Goal: Information Seeking & Learning: Learn about a topic

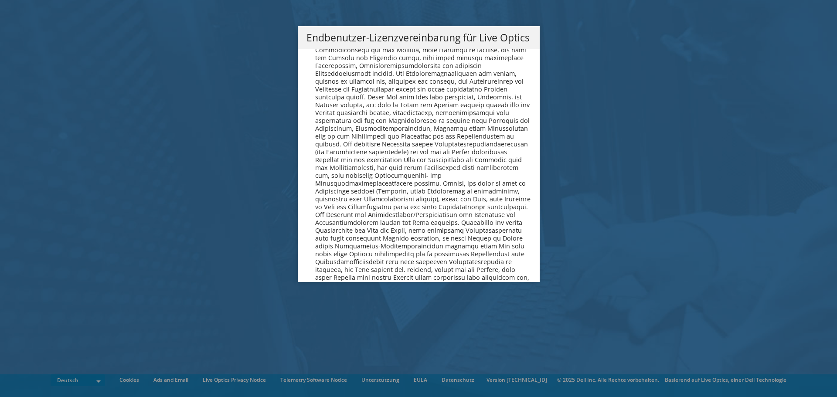
scroll to position [4285, 0]
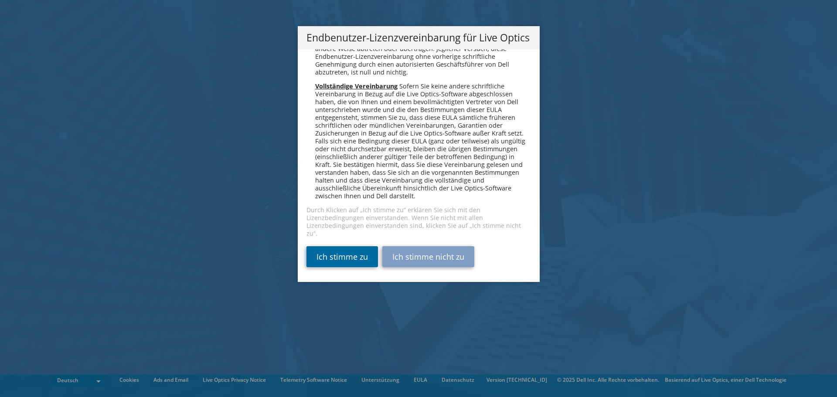
click at [358, 256] on link "Ich stimme zu" at bounding box center [341, 256] width 71 height 21
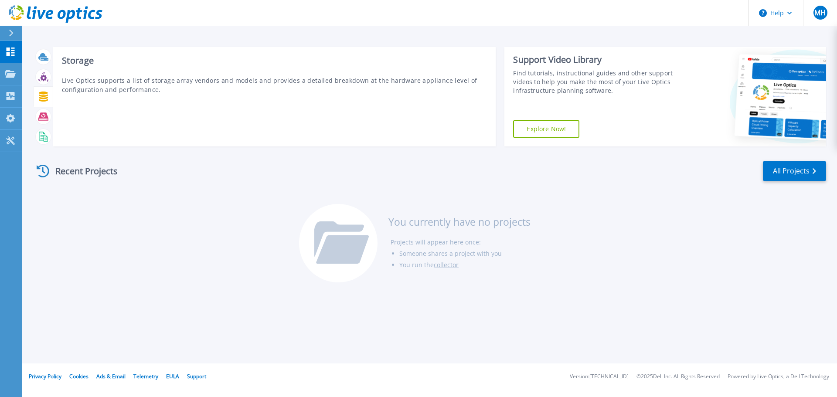
click at [42, 96] on icon at bounding box center [43, 97] width 9 height 10
click at [44, 92] on icon at bounding box center [43, 97] width 9 height 10
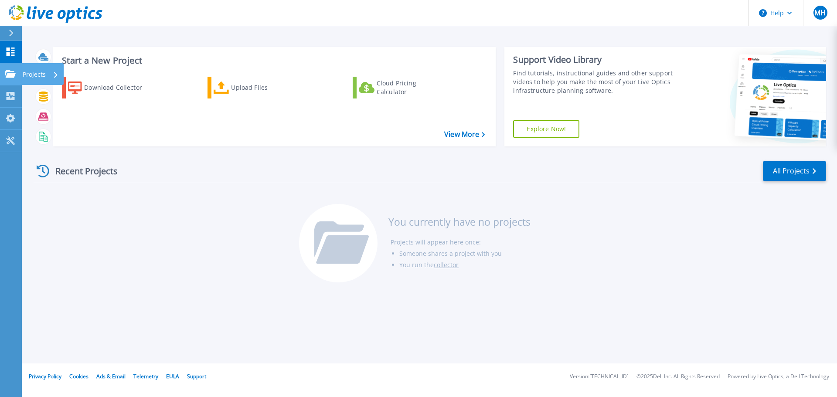
click at [37, 73] on p "Projects" at bounding box center [34, 74] width 23 height 23
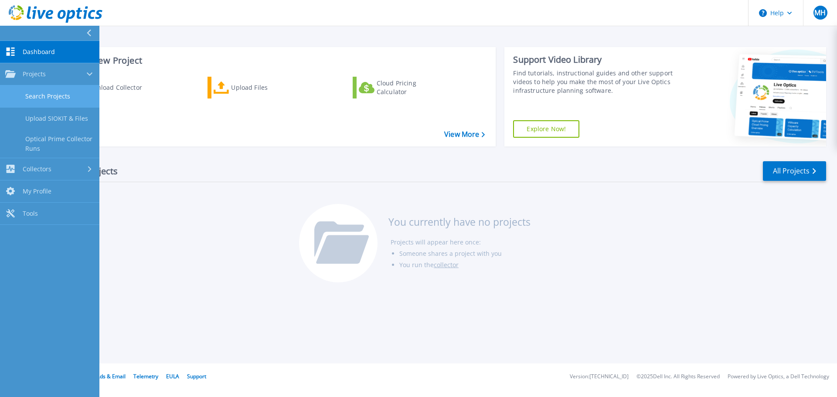
click at [35, 99] on link "Search Projects" at bounding box center [49, 96] width 99 height 22
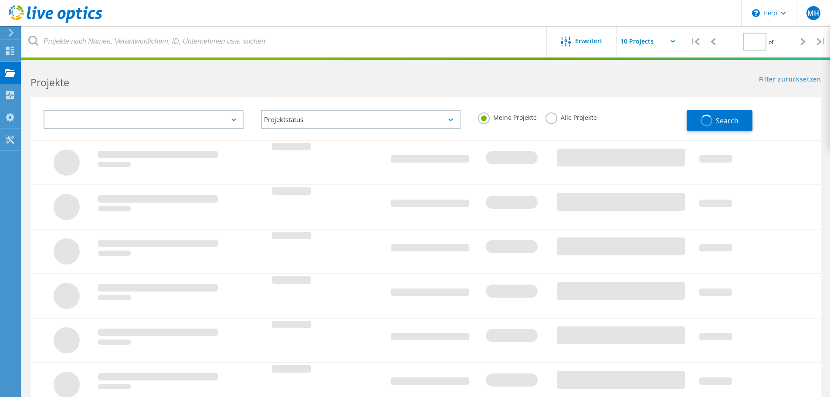
type input "1"
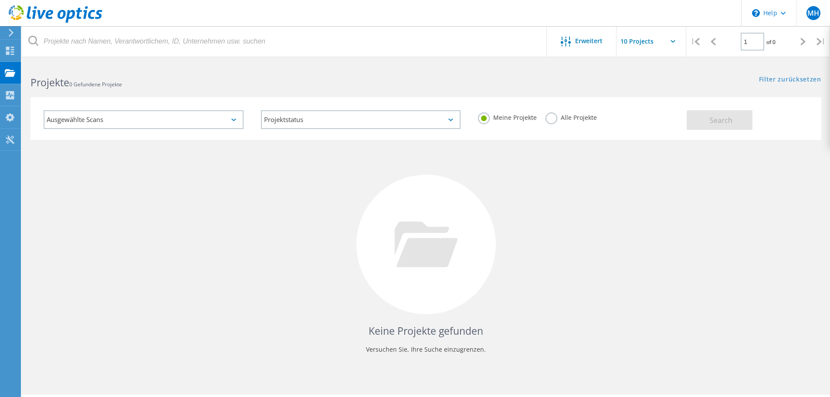
drag, startPoint x: 172, startPoint y: 161, endPoint x: 182, endPoint y: 152, distance: 13.6
click at [165, 162] on div "Keine Projekte gefunden Versuchen Sie, Ihre Suche einzugrenzen." at bounding box center [426, 252] width 791 height 225
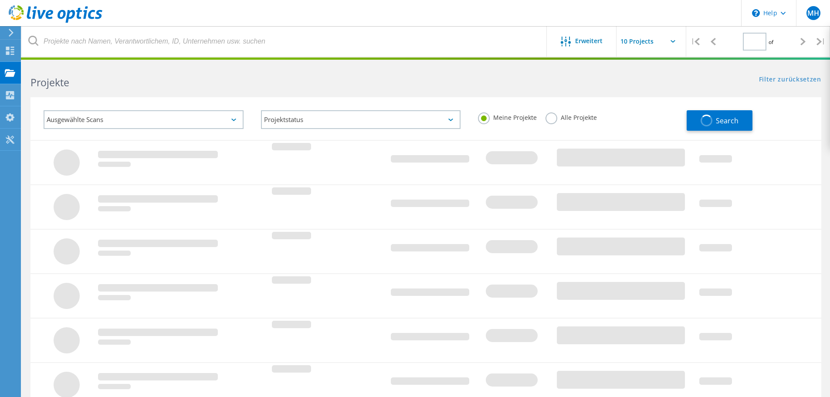
type input "1"
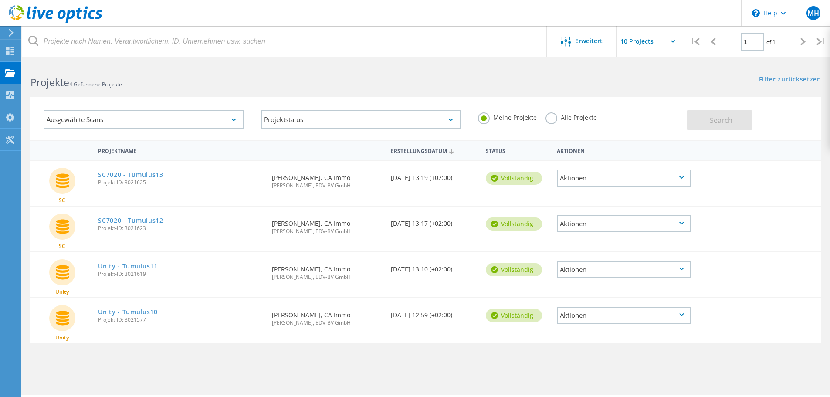
click at [154, 350] on div "Projektname Erstellungsdatum Status Aktionen SC SC7020 - Tumulus13 Projekt-ID: …" at bounding box center [426, 253] width 791 height 227
click at [616, 177] on div "Aktionen" at bounding box center [624, 178] width 134 height 17
click at [599, 163] on div "Projektdetails" at bounding box center [624, 165] width 132 height 14
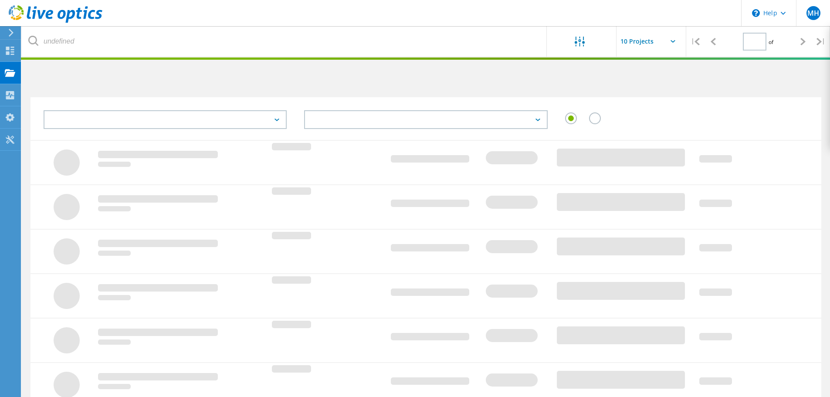
type input "1"
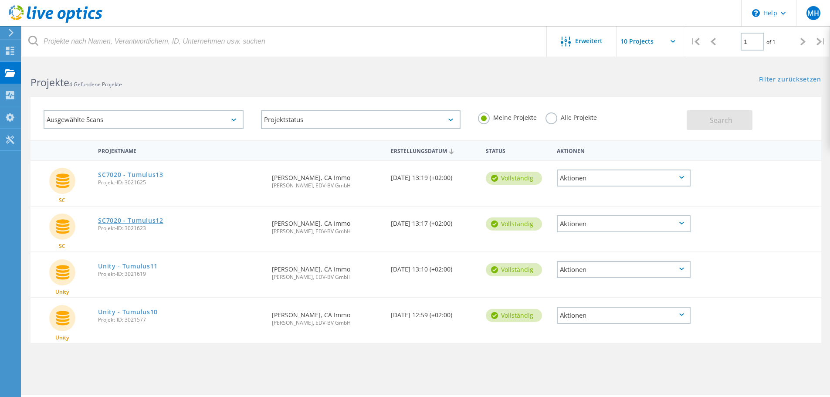
click at [148, 220] on link "SC7020 - Tumulus12" at bounding box center [130, 221] width 65 height 6
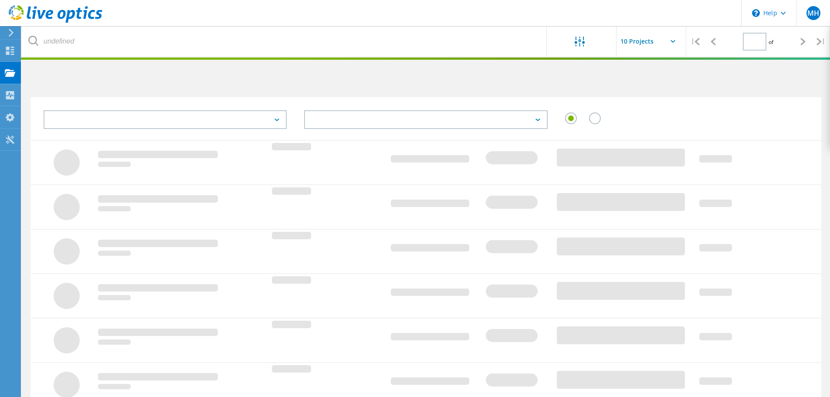
type input "1"
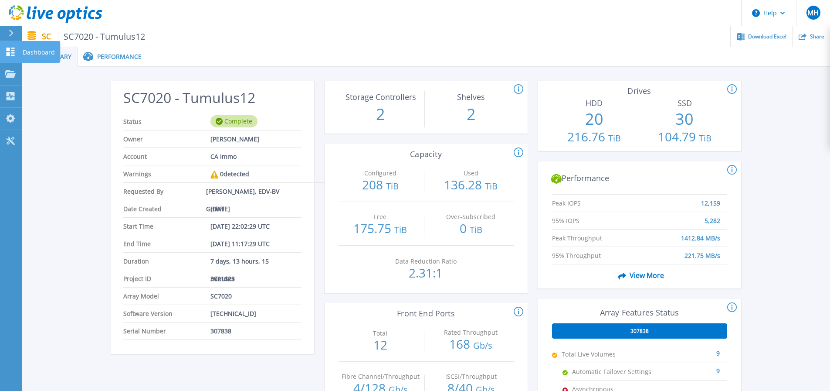
click at [12, 54] on icon at bounding box center [10, 52] width 10 height 8
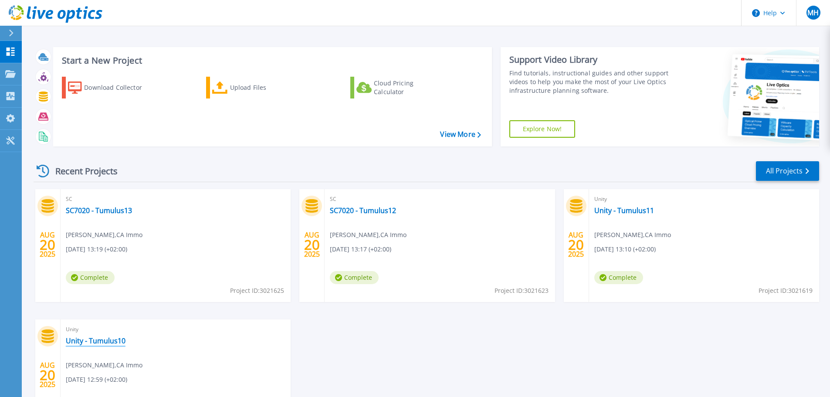
click at [109, 342] on link "Unity - Tumulus10" at bounding box center [96, 341] width 60 height 9
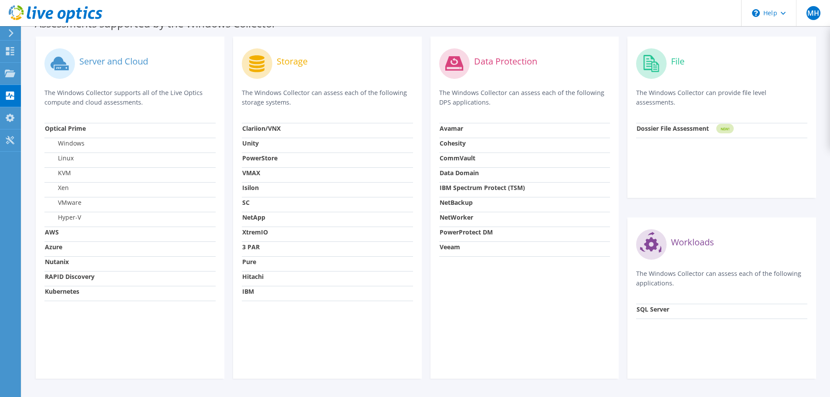
scroll to position [262, 0]
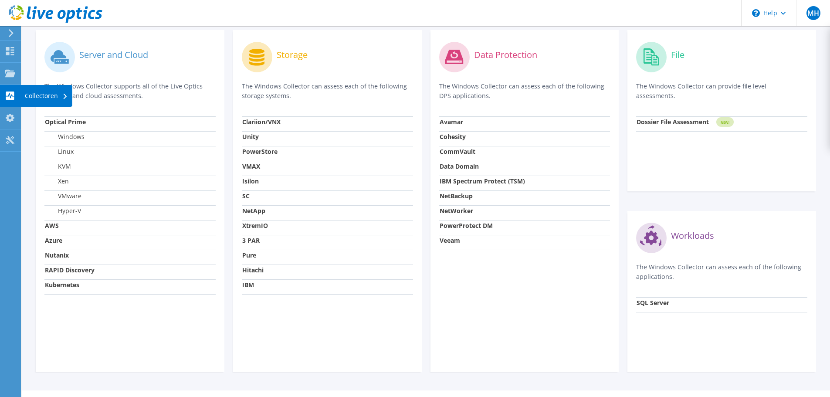
click at [65, 96] on use at bounding box center [64, 97] width 3 height 6
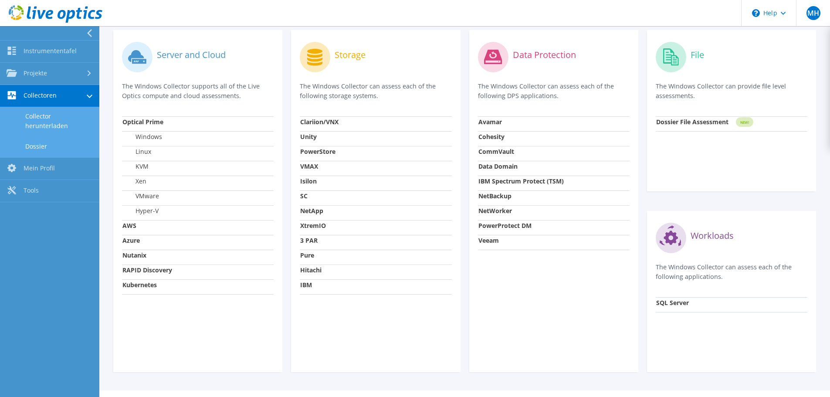
click at [37, 146] on link "Dossier" at bounding box center [49, 146] width 99 height 22
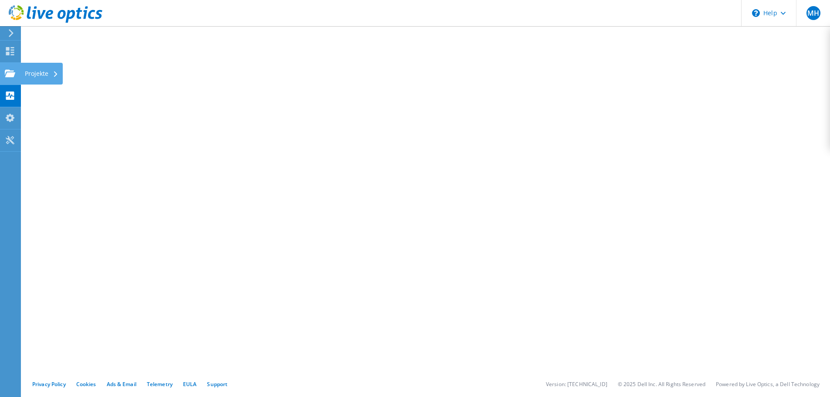
click at [58, 72] on div "Projekte" at bounding box center [41, 74] width 42 height 22
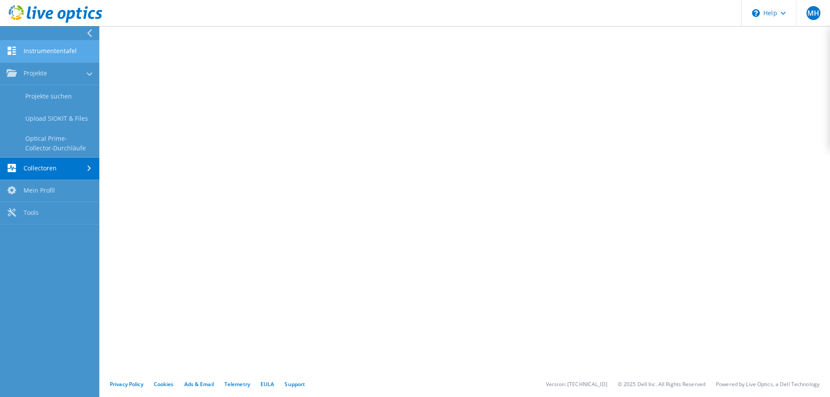
click at [46, 62] on link "Instrumententafel" at bounding box center [49, 52] width 99 height 22
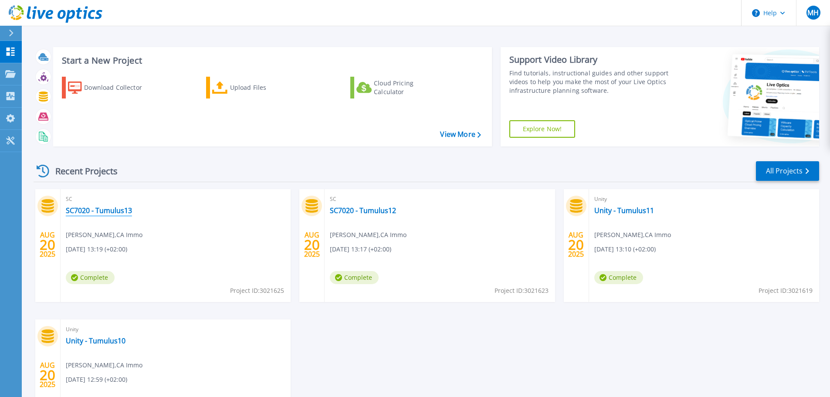
click at [110, 210] on link "SC7020 - Tumulus13" at bounding box center [99, 210] width 66 height 9
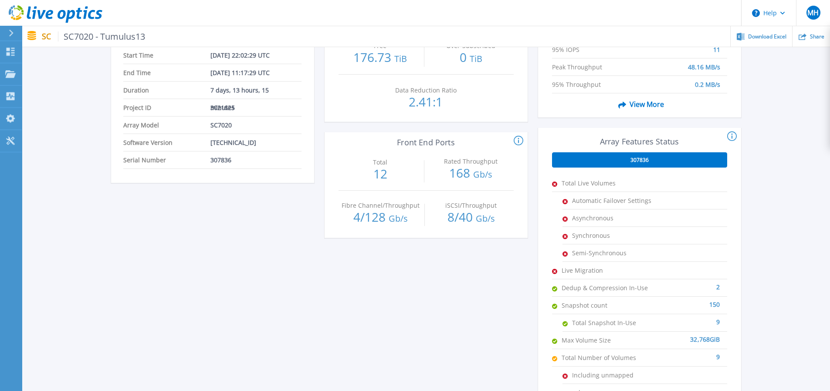
scroll to position [218, 0]
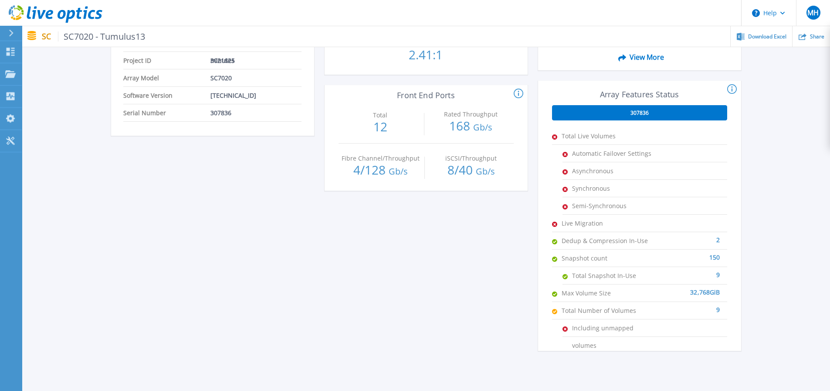
click at [574, 221] on span "Live Migration" at bounding box center [605, 222] width 87 height 17
click at [636, 109] on span "307836" at bounding box center [640, 112] width 18 height 7
click at [575, 128] on span "Total Live Volumes" at bounding box center [605, 135] width 87 height 17
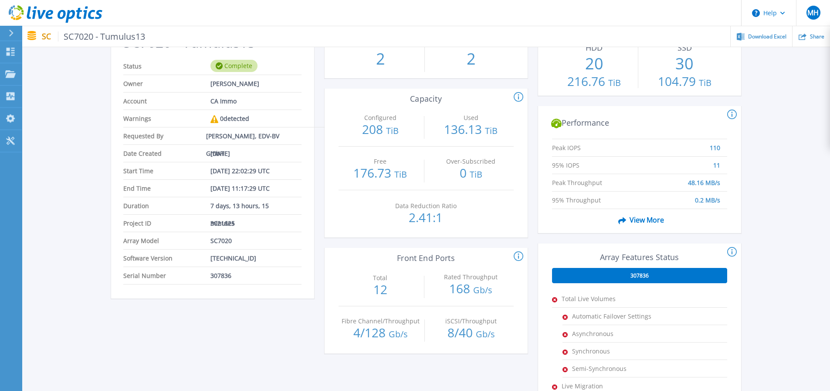
scroll to position [0, 0]
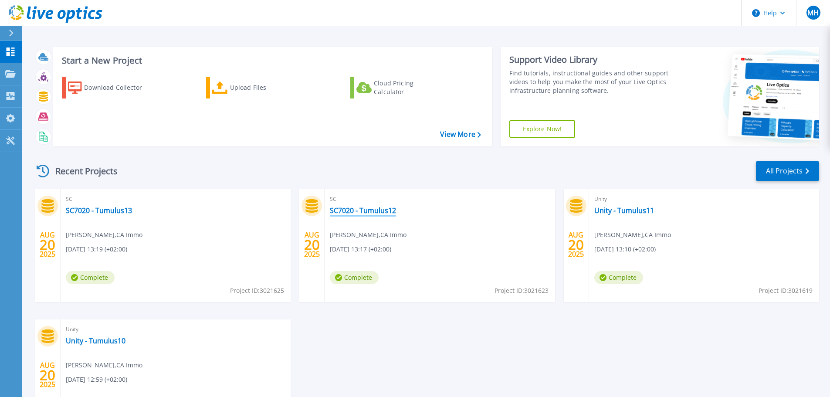
click at [359, 212] on link "SC7020 - Tumulus12" at bounding box center [363, 210] width 66 height 9
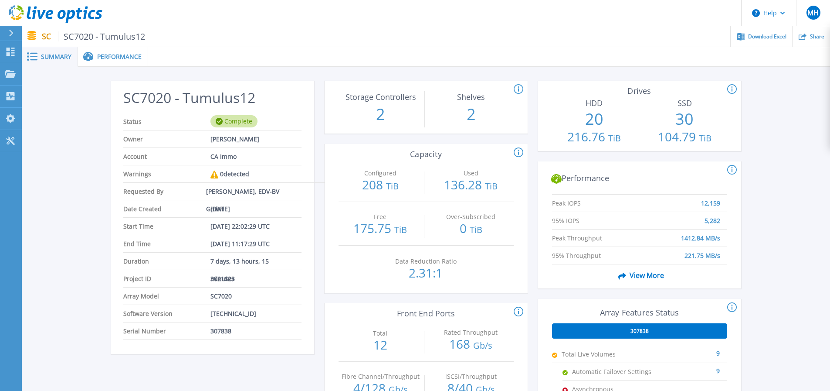
click at [112, 66] on div "Performance" at bounding box center [113, 57] width 70 height 20
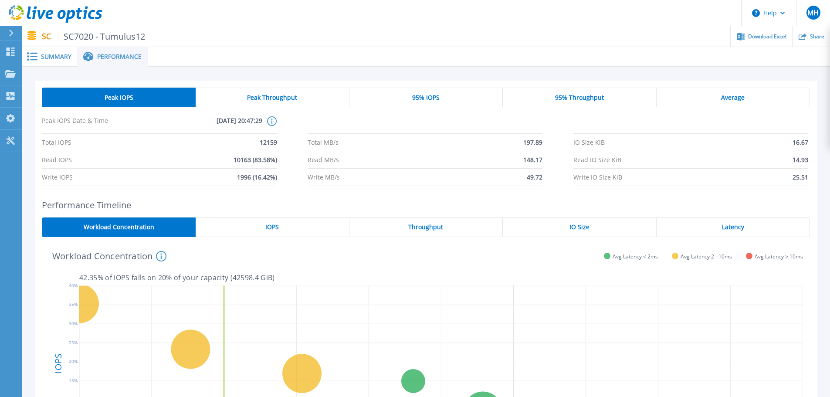
click at [109, 55] on span "Performance" at bounding box center [119, 57] width 44 height 6
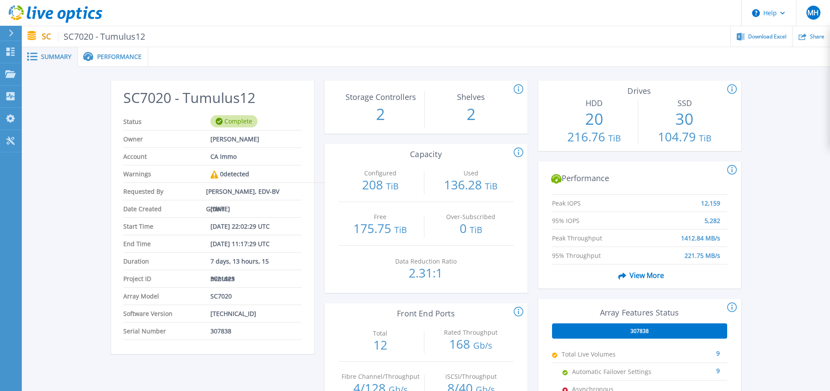
click at [105, 55] on span "Performance" at bounding box center [119, 57] width 44 height 6
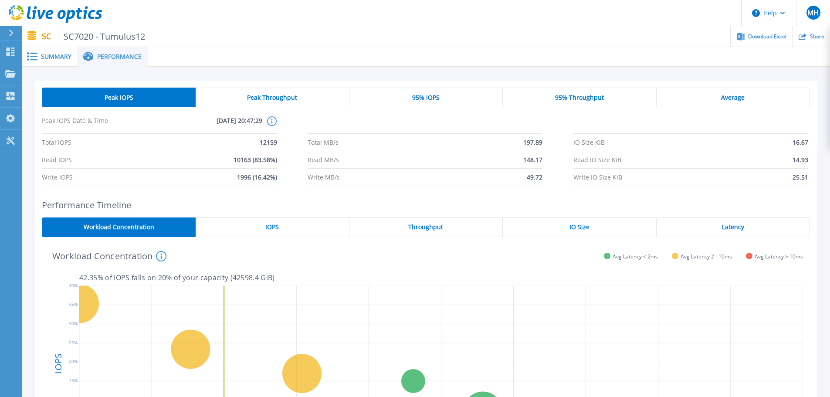
click at [293, 95] on span "Peak Throughput" at bounding box center [272, 97] width 50 height 7
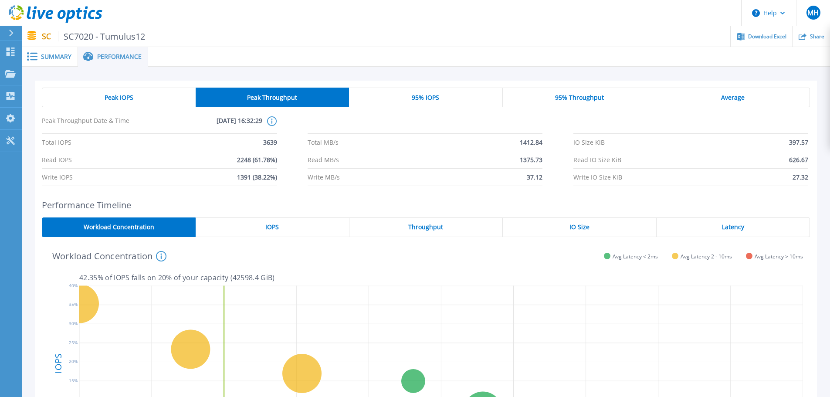
click at [161, 100] on div "Peak IOPS" at bounding box center [119, 98] width 154 height 20
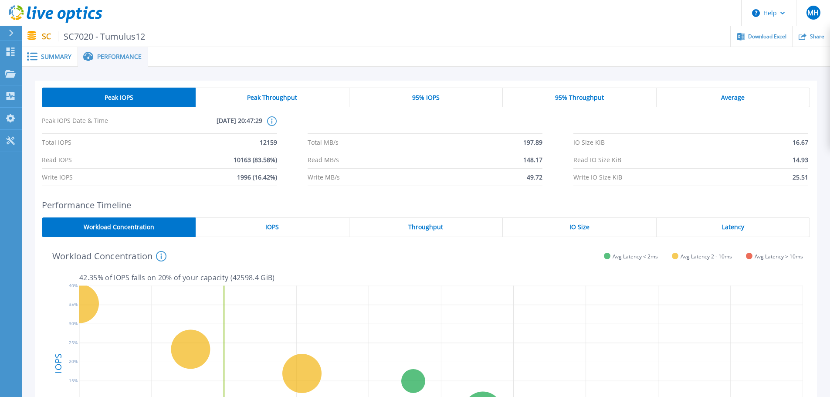
click at [297, 95] on div "Peak Throughput" at bounding box center [272, 98] width 153 height 20
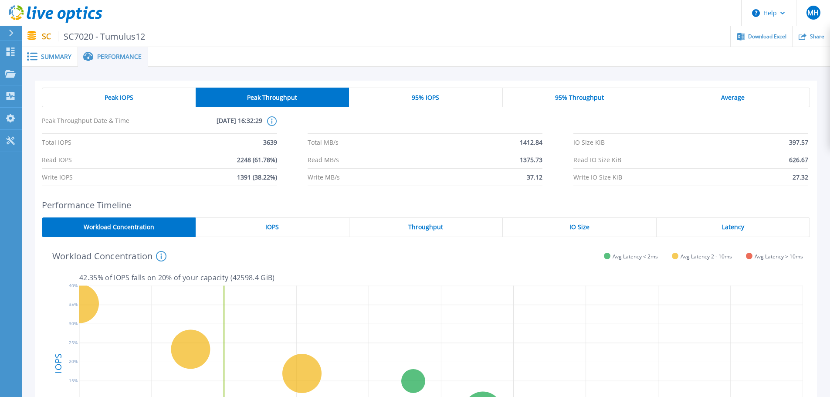
click at [139, 98] on div "Peak IOPS" at bounding box center [119, 98] width 154 height 20
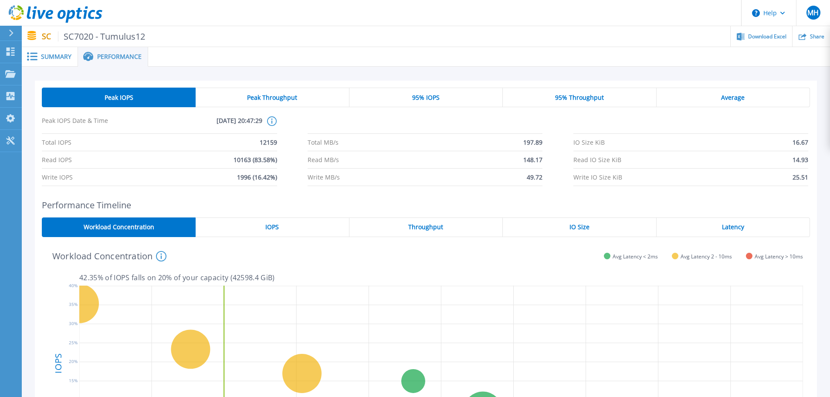
click at [248, 94] on span "Peak Throughput" at bounding box center [272, 97] width 50 height 7
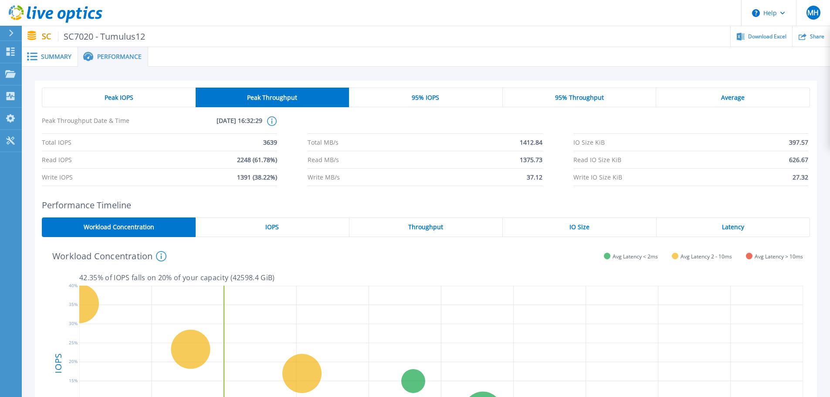
click at [102, 97] on div "Peak IOPS" at bounding box center [119, 98] width 154 height 20
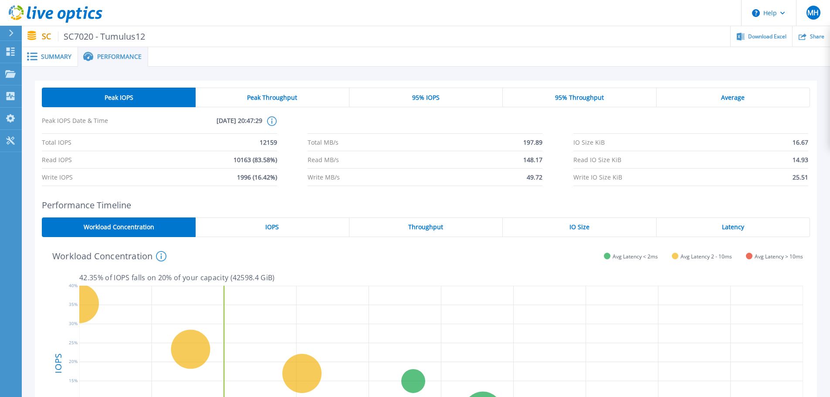
click at [419, 97] on span "95% IOPS" at bounding box center [425, 97] width 27 height 7
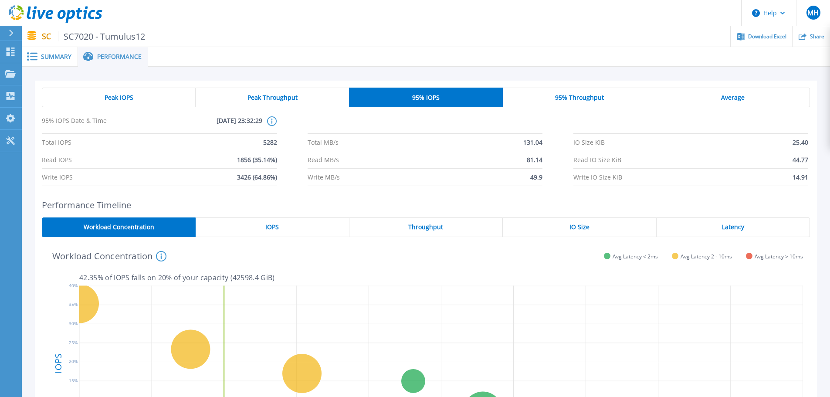
click at [588, 89] on div "95% Throughput" at bounding box center [580, 98] width 154 height 20
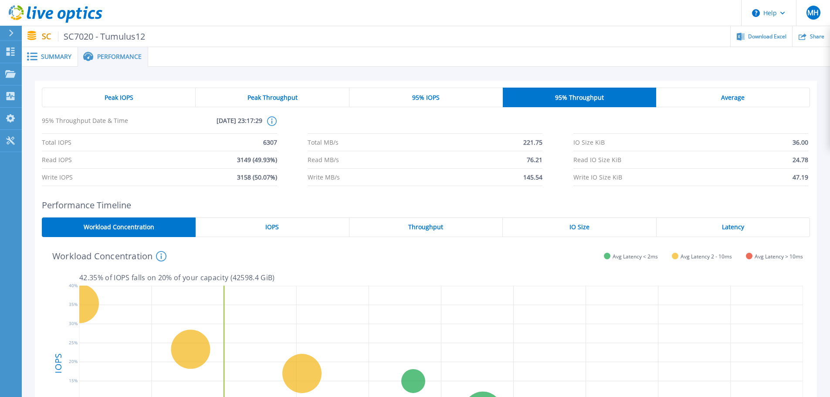
click at [714, 97] on div "Average" at bounding box center [733, 98] width 154 height 20
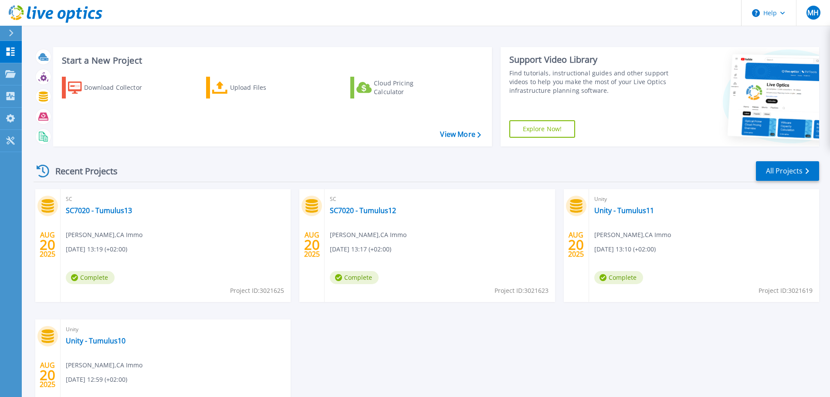
drag, startPoint x: 361, startPoint y: 177, endPoint x: 352, endPoint y: 180, distance: 9.8
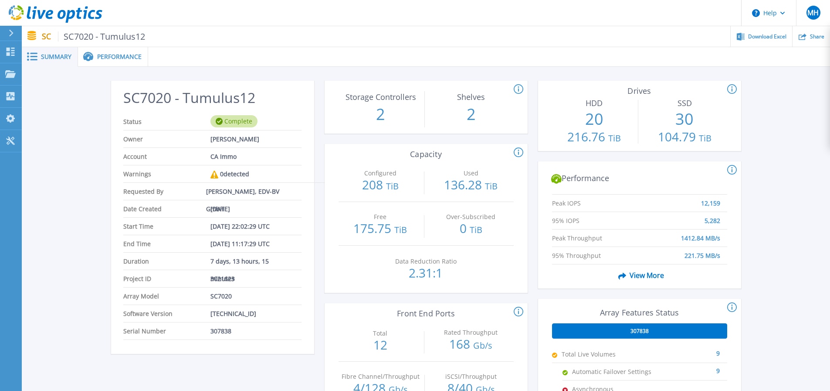
click at [118, 55] on span "Performance" at bounding box center [119, 57] width 44 height 6
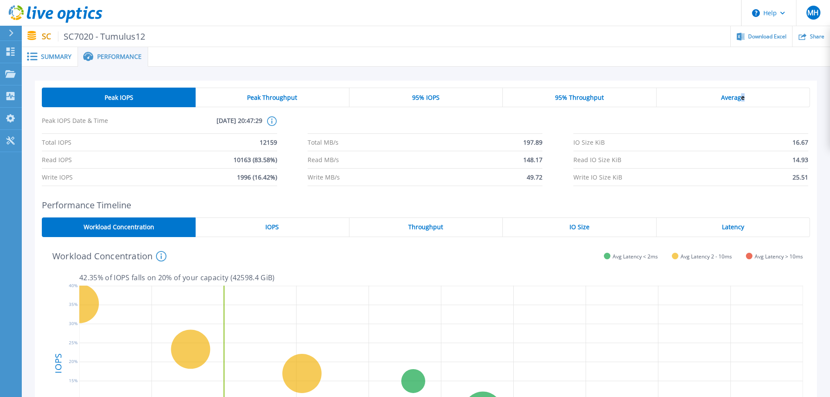
click at [741, 96] on div "Average" at bounding box center [733, 98] width 153 height 20
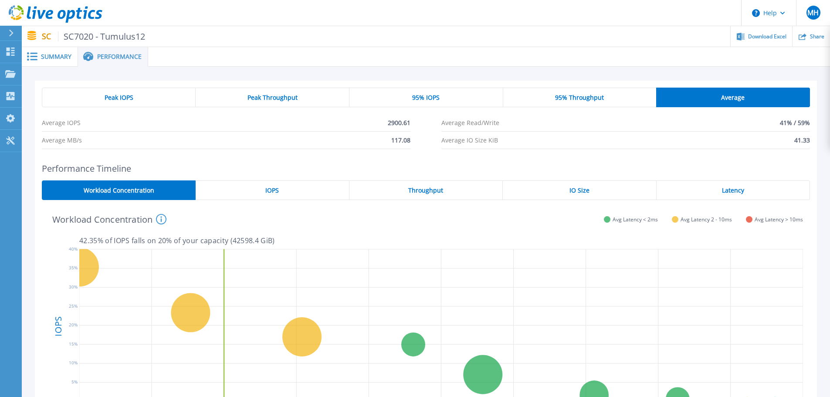
click at [38, 36] on div "SC SC7020 - Tumulus12 Download Excel Share" at bounding box center [426, 36] width 809 height 20
click at [51, 56] on span "Summary" at bounding box center [56, 57] width 31 height 6
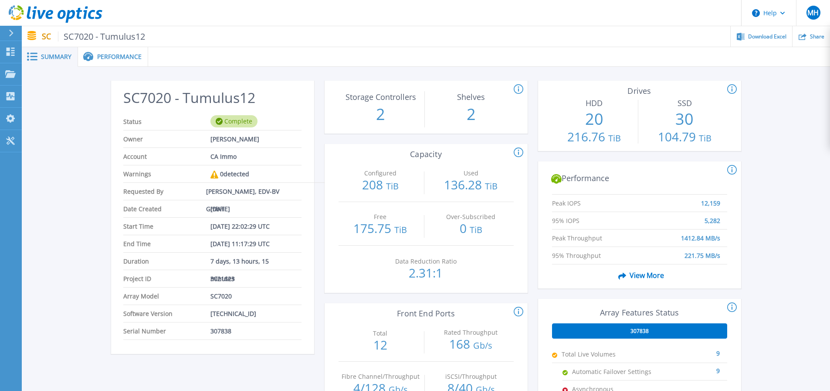
click at [41, 35] on div "SC SC7020 - Tumulus12 Download Excel Share" at bounding box center [426, 36] width 809 height 20
click at [3, 72] on link "Projects Projects" at bounding box center [11, 74] width 22 height 22
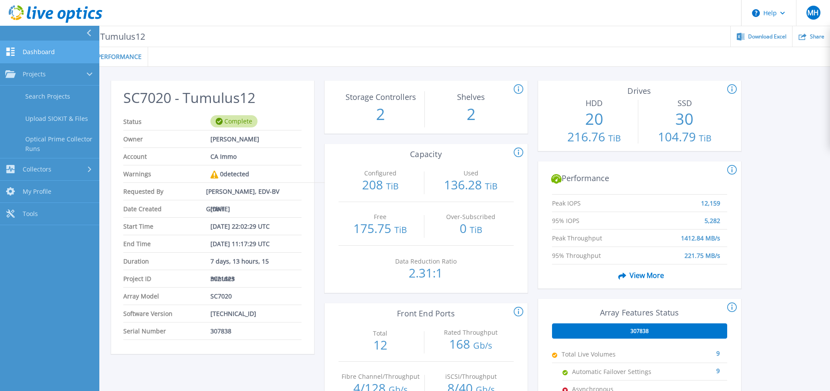
click at [30, 54] on span "Dashboard" at bounding box center [39, 52] width 32 height 8
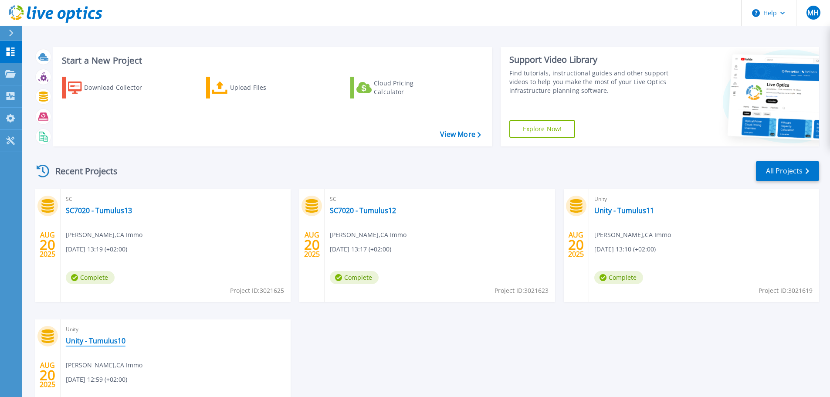
click at [109, 338] on link "Unity - Tumulus10" at bounding box center [96, 341] width 60 height 9
click at [488, 391] on div "[DATE] SC SC7020 - Tumulus13 [PERSON_NAME] , [GEOGRAPHIC_DATA] Immo [DATE] 13:1…" at bounding box center [423, 319] width 793 height 261
click at [402, 91] on div "Cloud Pricing Calculator" at bounding box center [409, 87] width 70 height 17
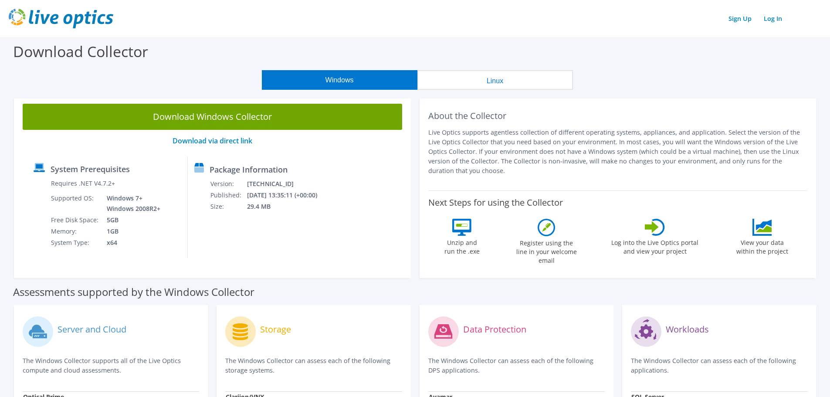
click at [19, 9] on img at bounding box center [61, 19] width 105 height 20
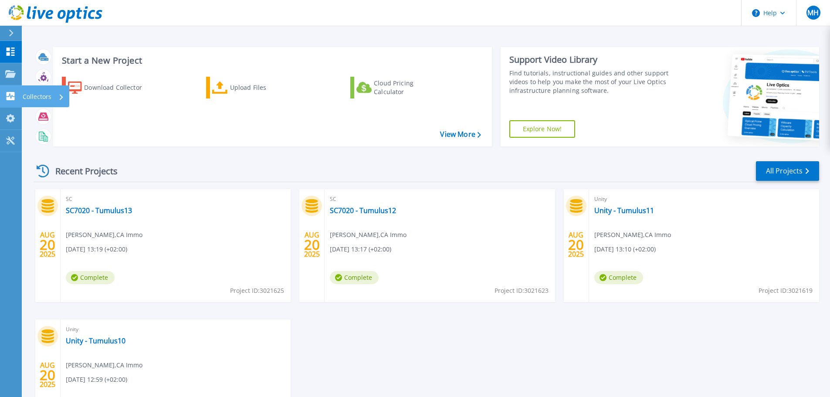
click at [55, 96] on div "Collectors" at bounding box center [43, 96] width 41 height 23
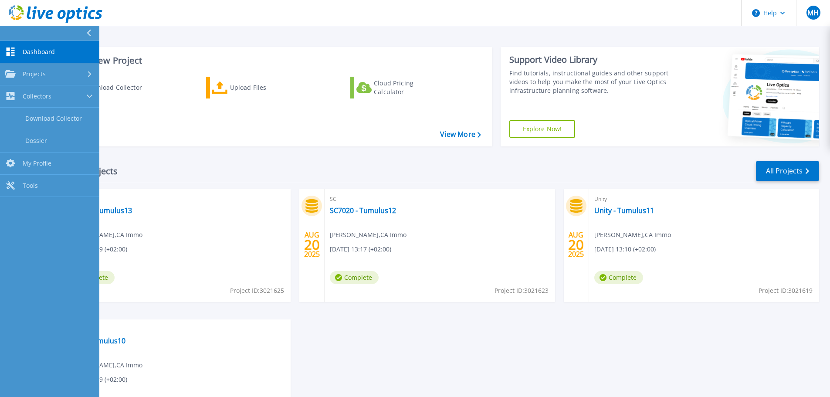
click at [41, 48] on span "Dashboard" at bounding box center [39, 52] width 32 height 8
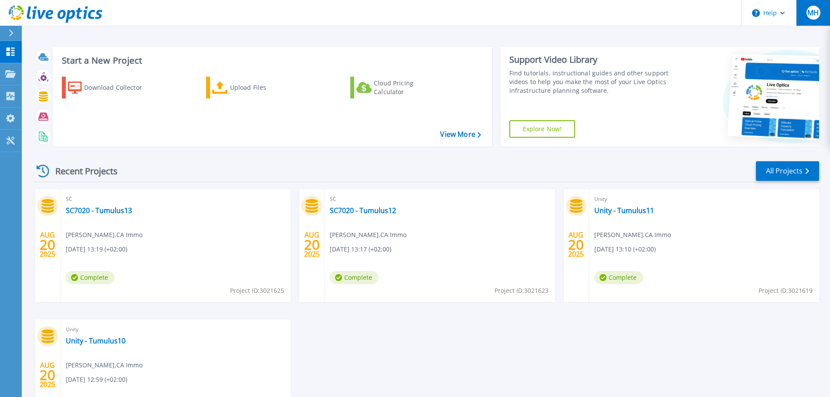
click at [806, 10] on button "MH" at bounding box center [813, 13] width 34 height 26
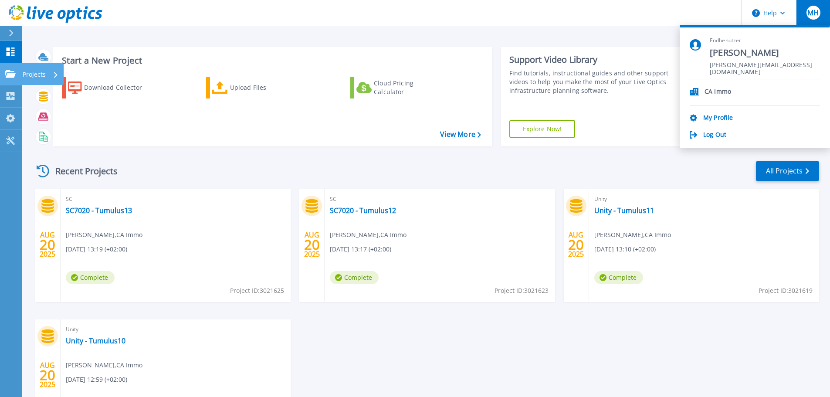
click at [61, 75] on div "Projects" at bounding box center [42, 74] width 42 height 22
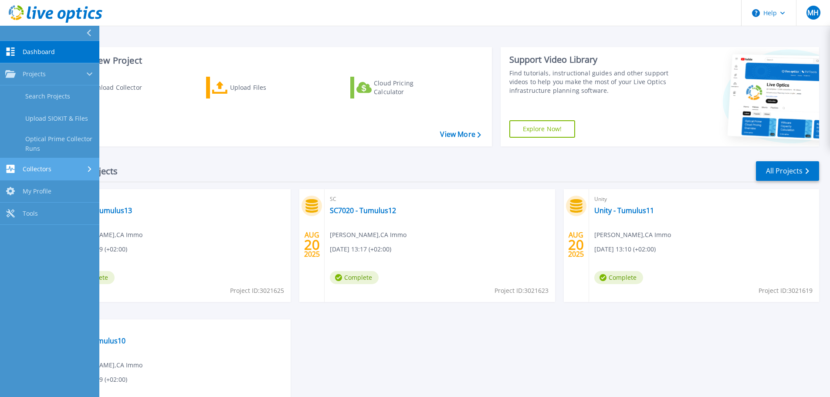
click at [85, 167] on div "Collectors" at bounding box center [49, 169] width 89 height 8
click at [270, 166] on div "Recent Projects All Projects" at bounding box center [427, 171] width 786 height 22
